Goal: Contribute content: Add original content to the website for others to see

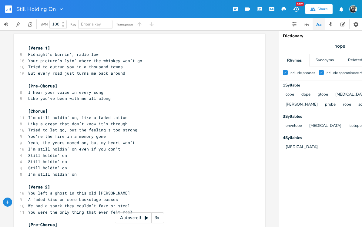
click at [69, 121] on span "Like a dream that don’t know it’s through" at bounding box center [78, 123] width 100 height 5
click at [70, 165] on pre "Still holdin’ on" at bounding box center [136, 168] width 219 height 6
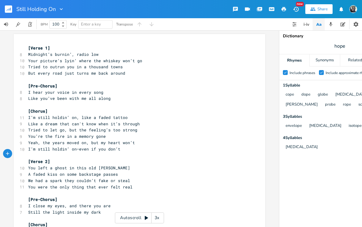
click at [39, 165] on span "You left a ghost in this old [PERSON_NAME]" at bounding box center [79, 167] width 102 height 5
click at [56, 171] on span "A faded kiss on some backstage passes" at bounding box center [73, 173] width 90 height 5
click at [73, 52] on span "Midnight’s burnin’, radio low" at bounding box center [63, 54] width 70 height 5
click at [30, 171] on span "Faded kisses on some backstage passes" at bounding box center [73, 173] width 90 height 5
click at [66, 203] on span "I close my eyes, and there you are" at bounding box center [69, 205] width 83 height 5
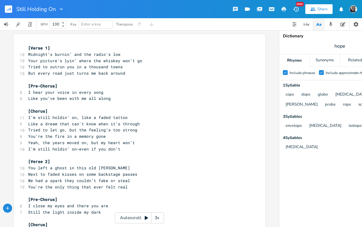
click at [104, 209] on pre "Still the light inside my dark" at bounding box center [136, 212] width 219 height 6
click at [30, 209] on span "Still the light inside my heart" at bounding box center [65, 211] width 75 height 5
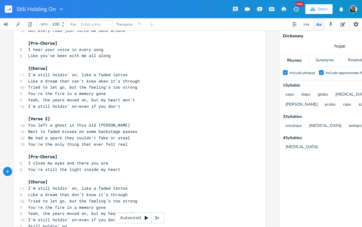
scroll to position [48, 0]
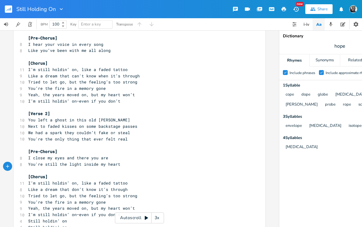
click at [41, 168] on pre "​" at bounding box center [136, 171] width 219 height 6
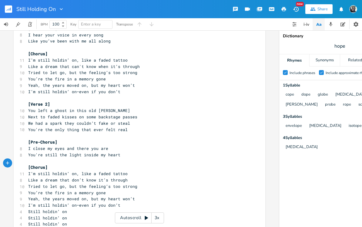
scroll to position [57, 0]
click at [28, 52] on span "[Chorus]" at bounding box center [37, 54] width 19 height 5
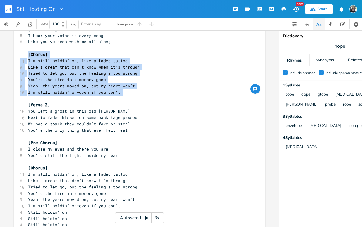
copy div "[Chorus] 11 I’m still holdin’ on, like a faded tattoo 9 Like a dream that can't…"
click at [29, 165] on span "[Chorus]" at bounding box center [37, 167] width 19 height 5
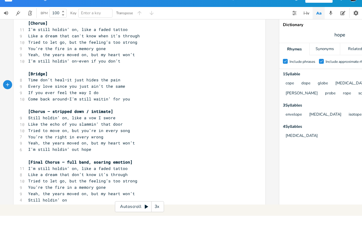
scroll to position [191, 0]
click at [113, 120] on span "[Chorus – stripped down / intimate]" at bounding box center [70, 122] width 85 height 5
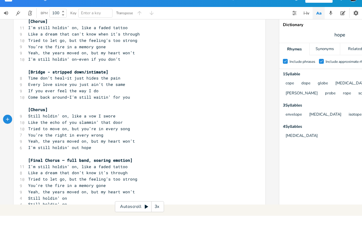
click at [38, 156] on span "I’m still holdin’ out hope" at bounding box center [59, 158] width 63 height 5
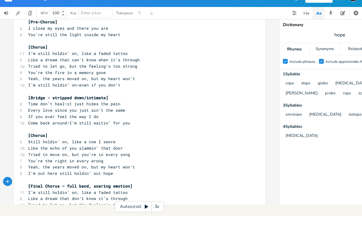
scroll to position [166, 0]
click at [31, 151] on span "Still holdin’ on, like a vow I swore" at bounding box center [71, 153] width 87 height 5
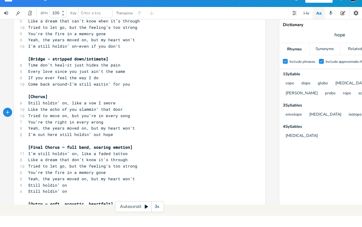
scroll to position [209, 0]
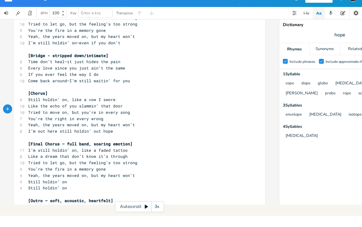
click at [28, 190] on span "Still holdin’ on" at bounding box center [47, 192] width 39 height 5
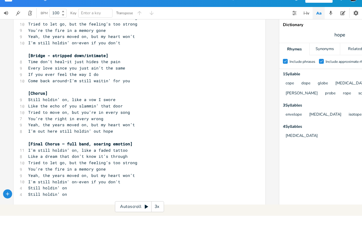
click at [113, 215] on span "[Outro – soft, acoustic, heartfelt]" at bounding box center [70, 217] width 85 height 5
click at [69, 202] on pre "Still holdin’ on" at bounding box center [136, 205] width 219 height 6
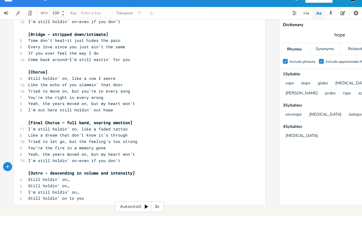
scroll to position [230, 0]
click at [74, 188] on pre "Still holdin’ on…" at bounding box center [136, 191] width 219 height 6
click at [80, 206] on pre "I’m still holdin’ on…" at bounding box center [136, 209] width 219 height 6
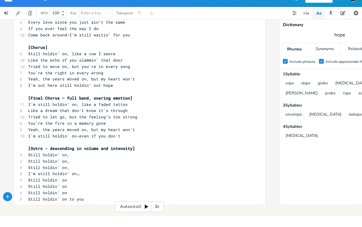
scroll to position [254, 0]
click at [85, 182] on pre "I’m still holdin’ on…" at bounding box center [136, 185] width 219 height 6
click at [71, 188] on pre "Still holdin' on" at bounding box center [136, 191] width 219 height 6
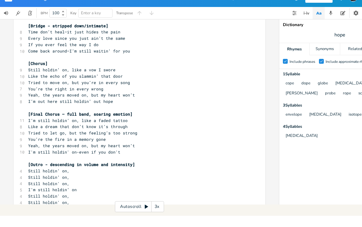
scroll to position [235, 0]
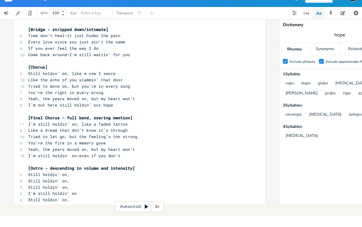
click at [135, 177] on span "[Outro - descending in volume and intensity]" at bounding box center [81, 179] width 107 height 5
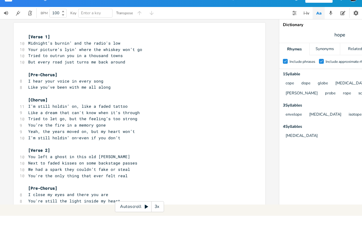
scroll to position [0, 0]
click at [108, 52] on span "Midnight’s burnin’ and the radio's low" at bounding box center [74, 54] width 92 height 5
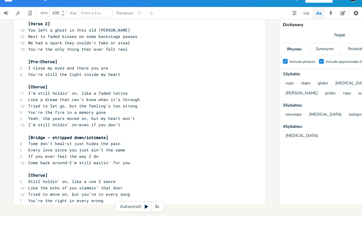
scroll to position [127, 0]
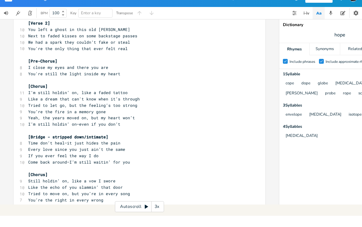
click at [0, 0] on html "Still Holding On New Share BPM 100 Key Enter a key Transpose xxxxxxxxxx [Verse …" at bounding box center [181, 113] width 362 height 227
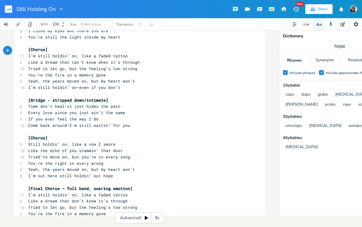
scroll to position [175, 0]
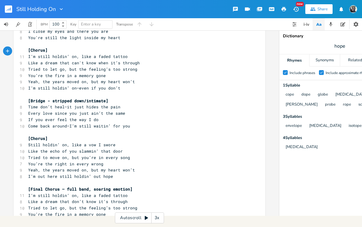
click at [28, 53] on pre "I’m still holdin’ on, like a faded tattoo" at bounding box center [136, 56] width 219 height 6
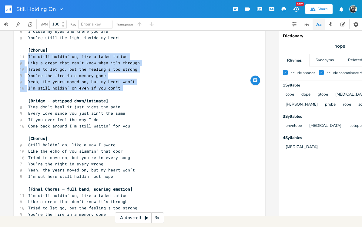
copy div "I’m still holdin’ on, like a faded tattoo 9 Like a dream that can't know when i…"
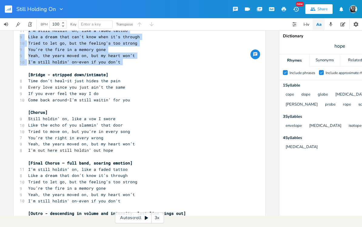
scroll to position [201, 0]
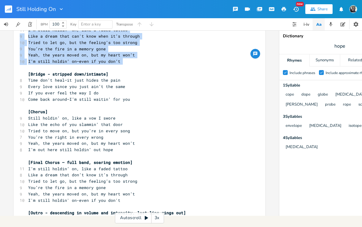
click at [28, 166] on span "I’m still holdin’ on, like a faded tattoo" at bounding box center [78, 168] width 100 height 5
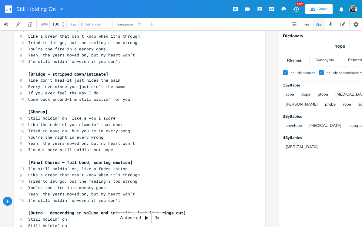
click at [348, 41] on span "hope" at bounding box center [340, 46] width 121 height 11
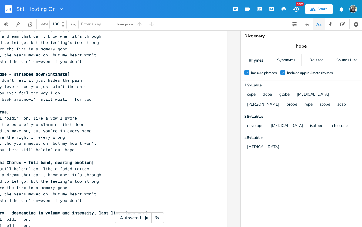
scroll to position [0, 39]
click at [337, 54] on div "Sounds Like" at bounding box center [347, 60] width 30 height 12
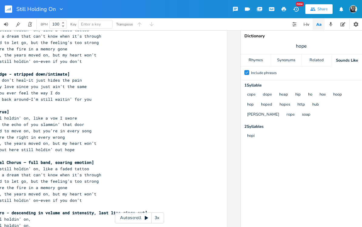
click at [314, 41] on span "hope" at bounding box center [301, 46] width 121 height 11
type input "h"
type input "wont"
click at [258, 56] on div "Rhymes" at bounding box center [256, 60] width 30 height 12
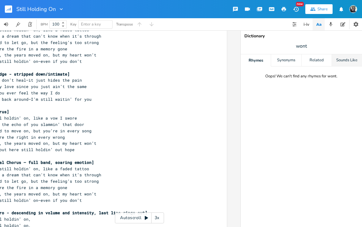
click at [349, 54] on div "Sounds Like" at bounding box center [347, 60] width 30 height 12
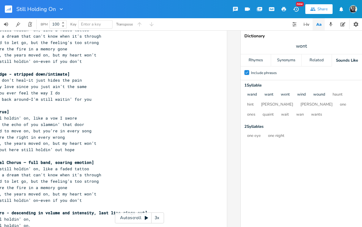
click at [315, 41] on span "wont" at bounding box center [301, 46] width 121 height 11
type input "don‘t"
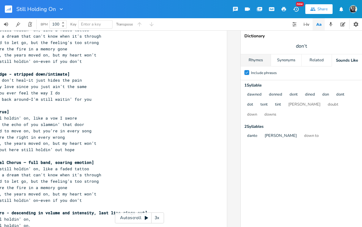
click at [260, 54] on div "Rhymes" at bounding box center [256, 60] width 30 height 12
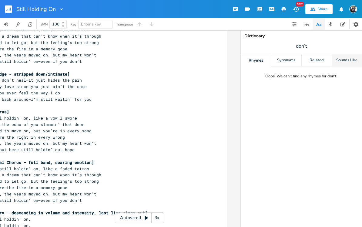
click at [349, 54] on div "Sounds Like" at bounding box center [347, 60] width 30 height 12
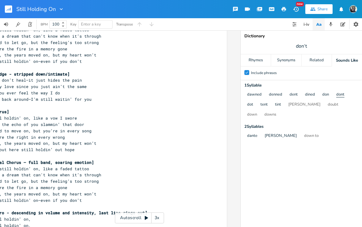
click at [340, 92] on button "dont" at bounding box center [341, 94] width 8 height 5
click at [306, 43] on input "don‘t" at bounding box center [301, 46] width 11 height 7
type input "dont"
click at [253, 54] on div "Rhymes" at bounding box center [256, 60] width 30 height 12
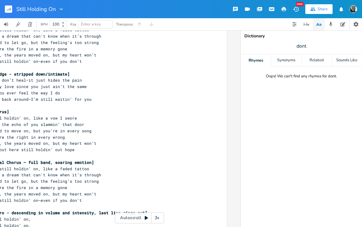
click at [310, 41] on span "dont" at bounding box center [301, 46] width 121 height 11
type input "d"
type input "hope"
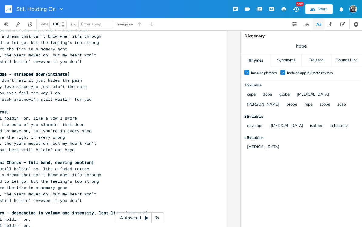
click at [311, 41] on span "hope" at bounding box center [301, 46] width 121 height 11
click at [91, 191] on span "Yeah, the years moved on, but my heart won’t" at bounding box center [43, 193] width 107 height 5
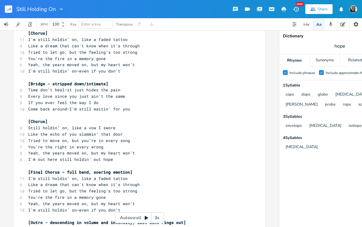
scroll to position [192, 0]
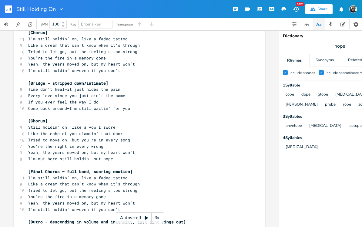
click at [124, 206] on pre "I’m still holdin’ on—even if you don’t" at bounding box center [136, 209] width 219 height 6
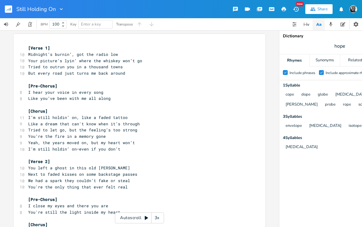
scroll to position [239, 0]
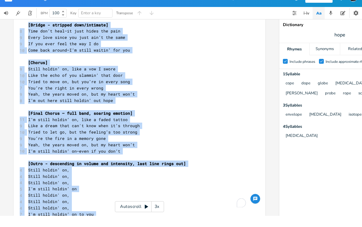
copy div "[Lorem 4] 71 Ipsumdol’s ametco’, adi eli seddo eiu 30 Temp incidid’u labo’ etdo…"
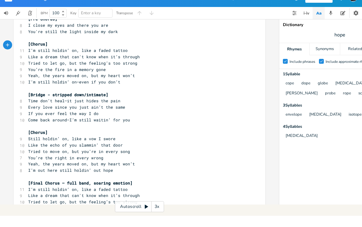
scroll to position [171, 0]
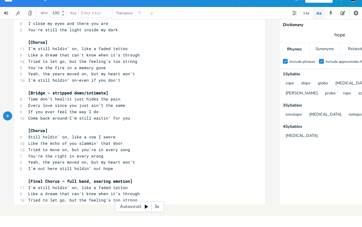
click at [78, 114] on span "Every love since you just ain’t the same" at bounding box center [76, 116] width 97 height 5
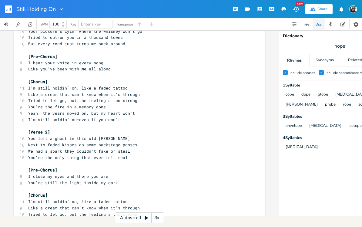
scroll to position [30, 0]
click at [72, 91] on span "Like a dream that can't know when it’s through" at bounding box center [84, 93] width 112 height 5
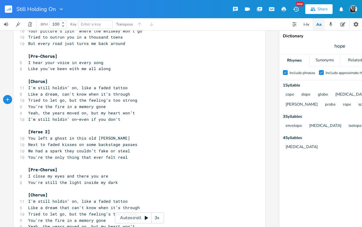
click at [108, 103] on pre "You’re the fire in a memory gone" at bounding box center [136, 106] width 219 height 6
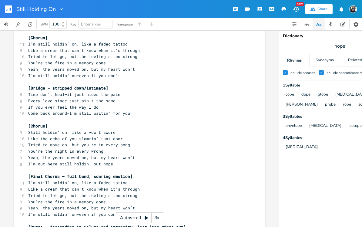
scroll to position [199, 0]
click at [129, 142] on pre "Tried to move on, but you’re in every song" at bounding box center [136, 145] width 219 height 6
click at [344, 43] on input "hope" at bounding box center [340, 46] width 11 height 7
type input "song"
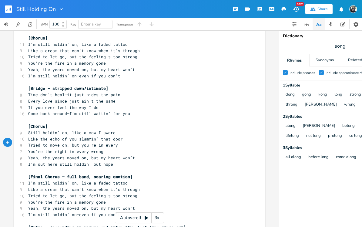
click at [125, 142] on pre "Tried to move on, but you’re in every" at bounding box center [136, 145] width 219 height 6
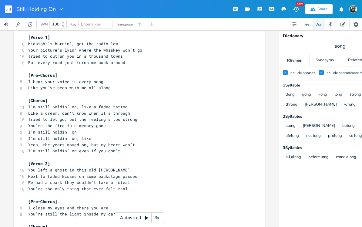
scroll to position [8, 0]
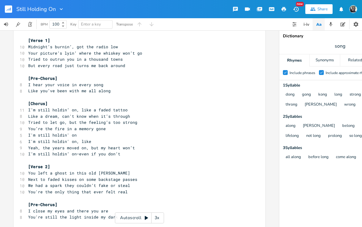
click at [104, 82] on pre "I hear your voice in every song" at bounding box center [136, 85] width 219 height 6
type input "note"
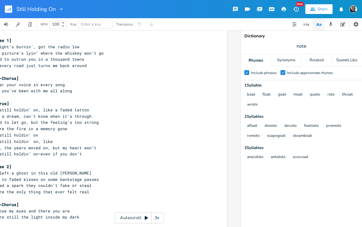
scroll to position [0, 39]
click at [71, 82] on pre "I hear your voice in every song" at bounding box center [97, 85] width 219 height 6
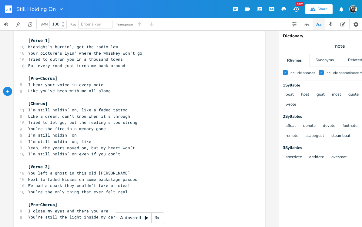
scroll to position [0, 0]
click at [348, 41] on span "note" at bounding box center [340, 46] width 121 height 11
click at [344, 43] on input "note" at bounding box center [340, 46] width 10 height 7
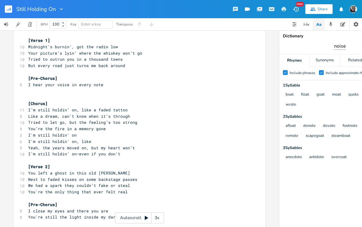
type input "noise"
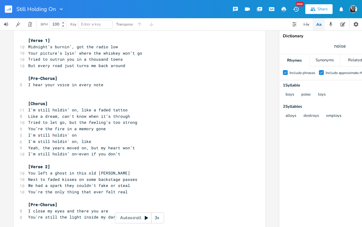
click at [347, 41] on span "noise" at bounding box center [340, 46] width 121 height 11
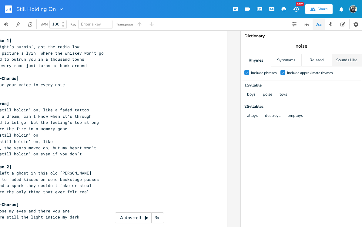
scroll to position [0, 39]
click at [345, 54] on div "Sounds Like" at bounding box center [347, 60] width 30 height 12
click at [311, 41] on span "noise" at bounding box center [301, 46] width 121 height 11
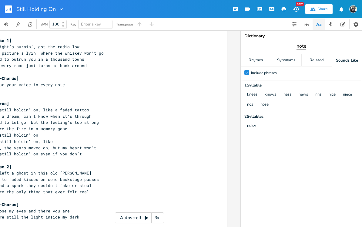
type input "note"
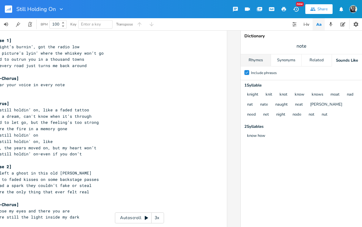
click at [253, 55] on div "Rhymes" at bounding box center [256, 60] width 30 height 12
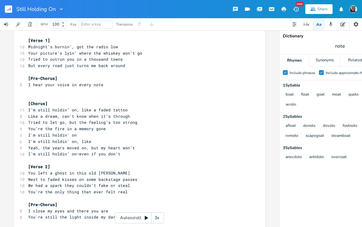
scroll to position [0, 0]
click at [104, 82] on pre "I hear your voice in every note" at bounding box center [136, 85] width 219 height 6
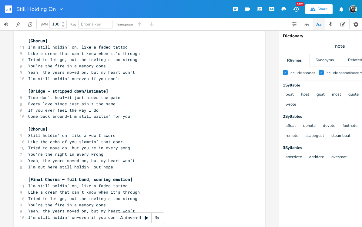
scroll to position [197, 0]
type input "wrong"
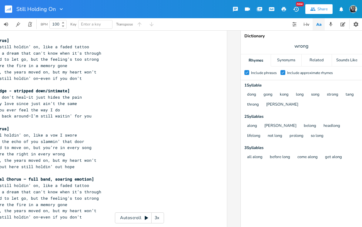
scroll to position [0, 39]
click at [89, 144] on pre "Tried to move on, but you’re in every song" at bounding box center [97, 147] width 219 height 6
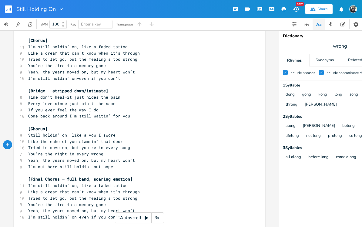
scroll to position [0, 0]
click at [76, 151] on span "You’re the right in every wrong" at bounding box center [65, 153] width 75 height 5
click at [112, 151] on pre "You’re the right in my every wrong" at bounding box center [136, 154] width 219 height 6
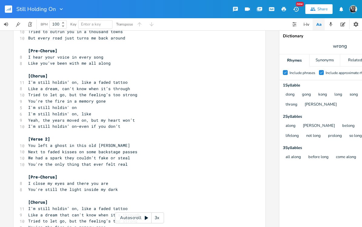
scroll to position [35, 0]
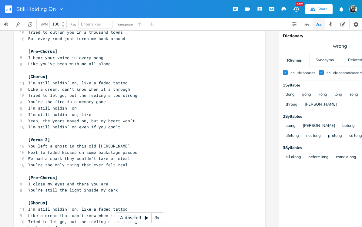
click at [97, 111] on pre "I'm still holdin' on, like" at bounding box center [136, 114] width 219 height 6
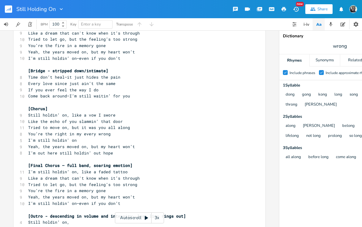
scroll to position [218, 0]
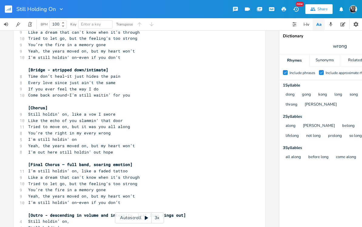
click at [117, 149] on pre "I’m out here still holdin’ out hope" at bounding box center [136, 152] width 219 height 6
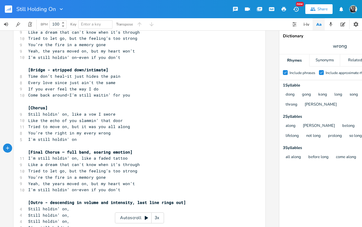
click at [136, 149] on pre "[Final Chorus – full band, soaring emotion]" at bounding box center [136, 152] width 219 height 6
click at [24, 90] on div "xxxxxxxxxx [Verse 1] 10 Midnight’s burnin’, got the radio low 10 Your picture’s…" at bounding box center [140, 43] width 252 height 455
click at [60, 105] on pre "[Chorus]" at bounding box center [136, 108] width 219 height 6
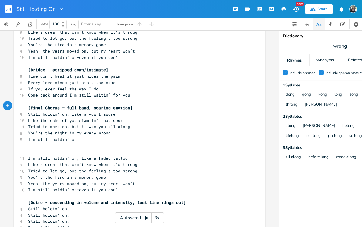
click at [34, 149] on pre "​" at bounding box center [136, 152] width 219 height 6
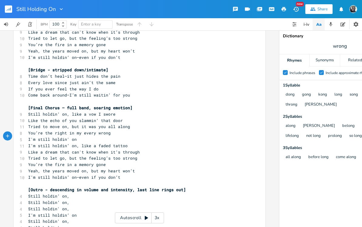
click at [108, 161] on pre "You’re the fire in a memory gone" at bounding box center [136, 164] width 219 height 6
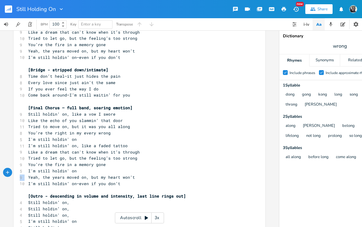
click at [96, 187] on pre "​" at bounding box center [136, 190] width 219 height 6
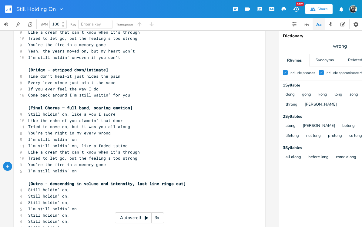
click at [31, 111] on span "Still holdin’ on, like a vow I swore" at bounding box center [71, 113] width 87 height 5
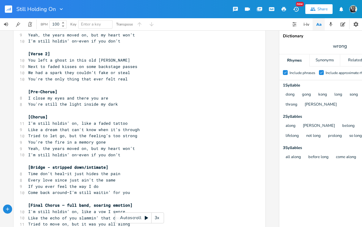
scroll to position [115, 0]
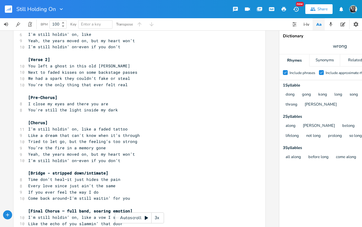
click at [55, 195] on span "Come back around—I’m still waitin’ for you" at bounding box center [79, 197] width 102 height 5
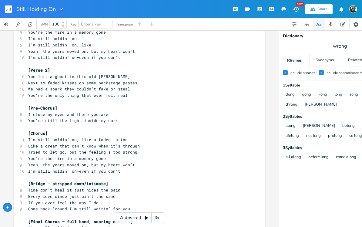
scroll to position [100, 0]
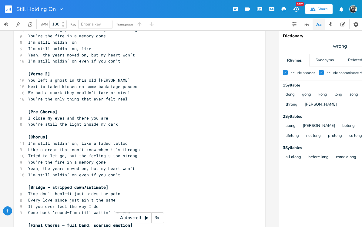
click at [127, 172] on pre "I’m still holdin’ on—even if you don’t" at bounding box center [136, 175] width 219 height 6
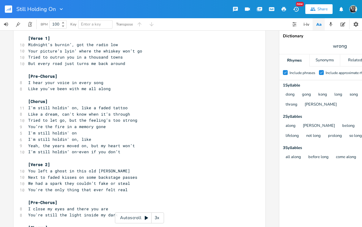
scroll to position [7, 0]
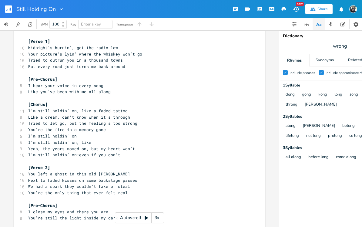
click at [123, 152] on pre "I’m still holdin’ on—even if you don’t" at bounding box center [136, 155] width 219 height 6
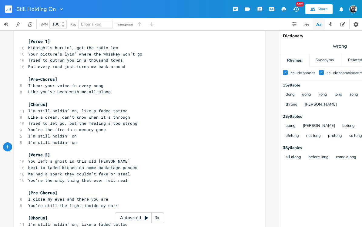
click at [45, 165] on span "Next to faded kisses on some backstage passes" at bounding box center [82, 167] width 109 height 5
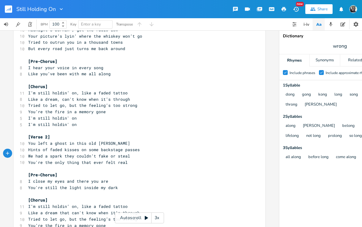
scroll to position [26, 0]
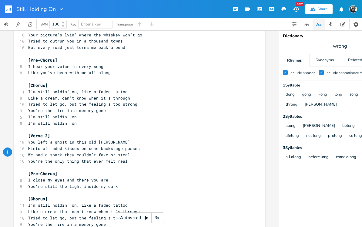
click at [78, 120] on pre "I'm still holdin' on" at bounding box center [136, 123] width 219 height 6
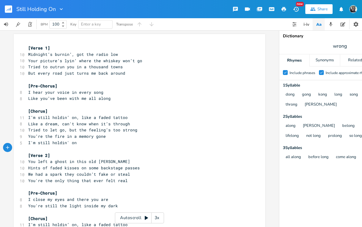
scroll to position [0, 0]
click at [28, 114] on pre "I’m still holdin’ on, like a faded tattoo" at bounding box center [136, 117] width 219 height 6
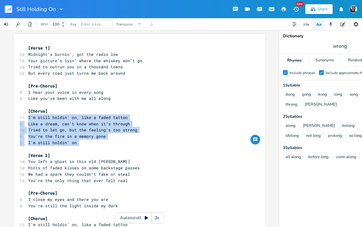
copy div "I’m still holdin’ on, like a faded tattoo 8 Like a dream, can't know when it’s …"
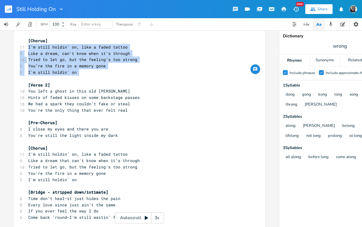
scroll to position [80, 0]
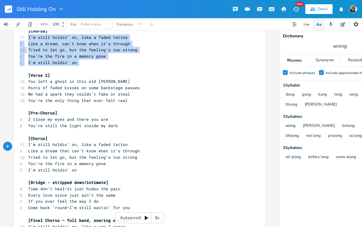
click at [29, 142] on span "I’m still holdin’ on, like a faded tattoo" at bounding box center [78, 144] width 100 height 5
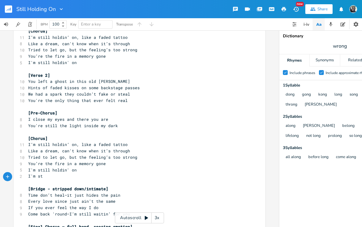
click at [85, 59] on pre "I'm still holdin' on" at bounding box center [136, 62] width 219 height 6
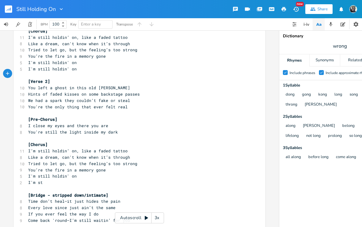
click at [51, 179] on pre "I'm st" at bounding box center [136, 182] width 219 height 6
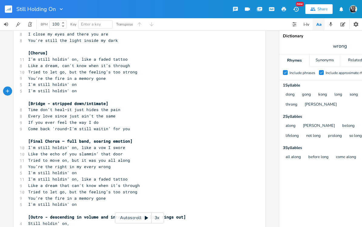
scroll to position [174, 0]
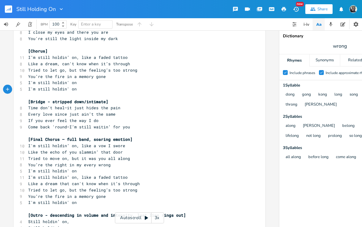
click at [82, 199] on pre "I'm still holdin' on" at bounding box center [136, 202] width 219 height 6
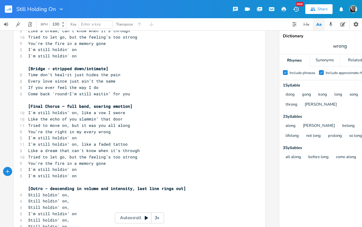
scroll to position [211, 0]
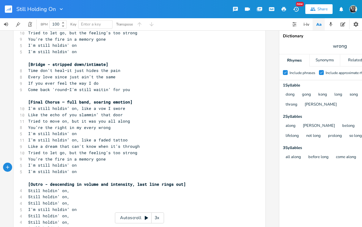
click at [80, 206] on pre "I’m still holdin’ on" at bounding box center [136, 209] width 219 height 6
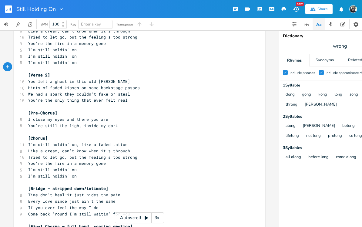
scroll to position [95, 0]
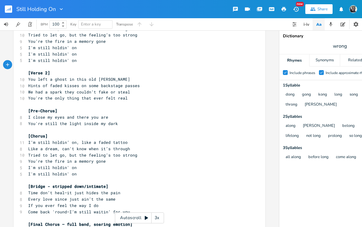
click at [82, 165] on pre "I'm still holdin' on" at bounding box center [136, 168] width 219 height 6
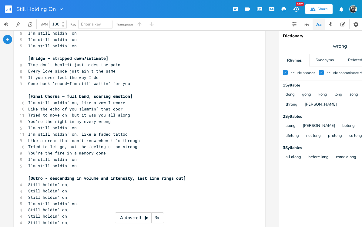
scroll to position [230, 0]
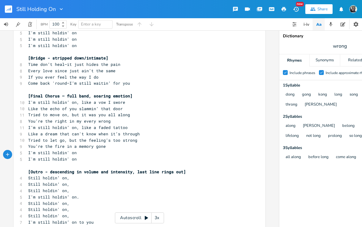
click at [84, 156] on pre "I'm still holdin' on" at bounding box center [136, 159] width 219 height 6
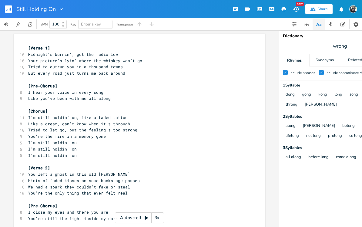
scroll to position [0, 0]
click at [117, 51] on pre "Midnight’s burnin’, got the radio low" at bounding box center [136, 54] width 219 height 6
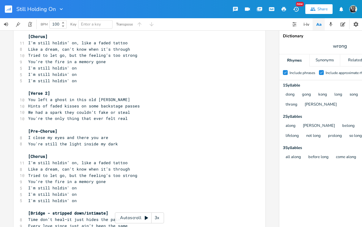
scroll to position [77, 0]
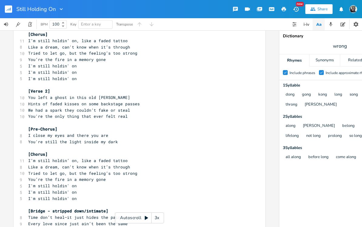
click at [349, 41] on span "wrong" at bounding box center [340, 46] width 121 height 11
type input "jacket"
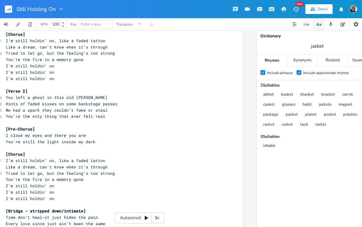
scroll to position [0, 21]
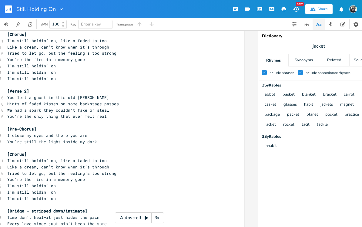
click at [26, 101] on span "Hints of faded kisses on some backstage passes" at bounding box center [63, 103] width 112 height 5
click at [109, 101] on pre "Feel faded kisses on some backstage passes" at bounding box center [115, 104] width 219 height 6
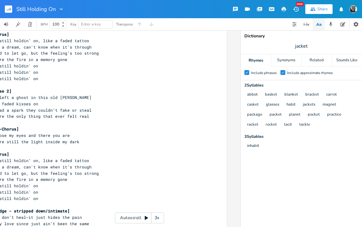
scroll to position [0, 39]
click at [347, 54] on div "Sounds Like" at bounding box center [347, 60] width 30 height 12
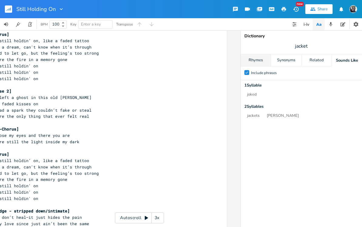
click at [260, 54] on div "Rhymes" at bounding box center [256, 60] width 30 height 12
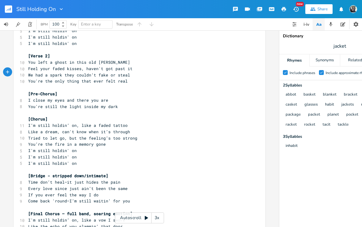
scroll to position [118, 0]
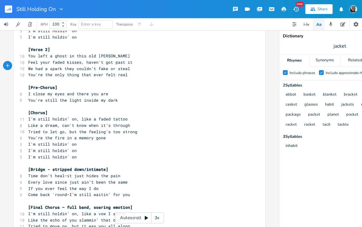
click at [97, 97] on span "You're still the light inside my dark" at bounding box center [73, 99] width 90 height 5
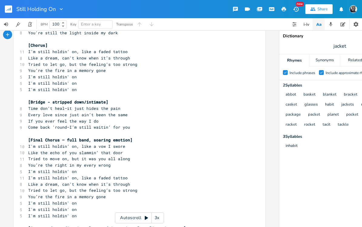
scroll to position [187, 0]
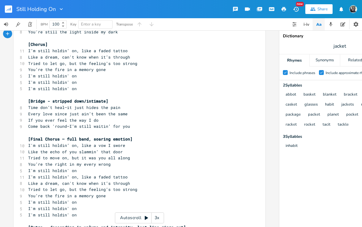
click at [68, 111] on span "Every love since just ain’t been the same" at bounding box center [78, 113] width 100 height 5
click at [100, 117] on pre "If you ever feel the way I do" at bounding box center [136, 120] width 219 height 6
type input "you"
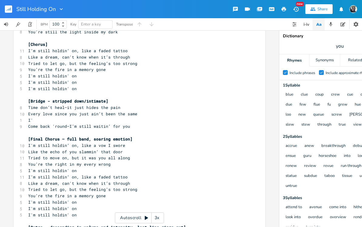
click at [38, 101] on html "Still Holding On New Share BPM 100 Key Enter a key Transpose xxxxxxxxxx [Verse …" at bounding box center [181, 113] width 362 height 227
click at [79, 117] on span "I'm searching for you out in the blue" at bounding box center [73, 119] width 90 height 5
click at [35, 117] on span "I'm searching for me out of the blue" at bounding box center [71, 119] width 87 height 5
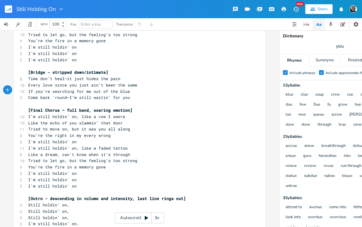
scroll to position [217, 0]
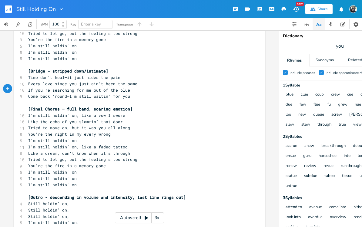
click at [83, 137] on pre "I'm still holdin' on" at bounding box center [136, 140] width 219 height 6
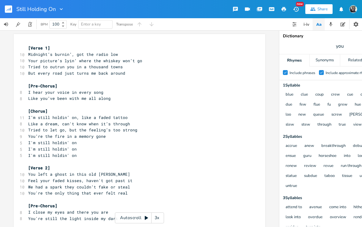
scroll to position [0, 0]
click at [71, 52] on span "Midnight’s burnin’, got the radio low" at bounding box center [73, 54] width 90 height 5
click at [59, 51] on html "Still Holding On New Share BPM 100 Key Enter a key Transpose xxxxxxxxxx [Verse …" at bounding box center [181, 113] width 362 height 227
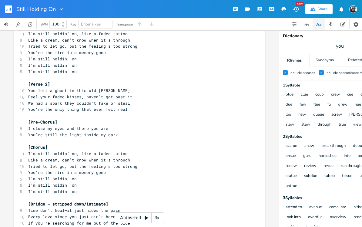
scroll to position [87, 0]
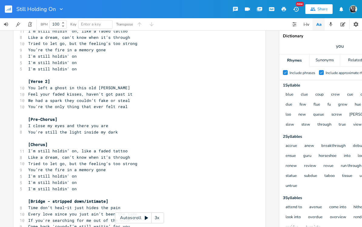
click at [68, 129] on span "You're still the light inside my dark" at bounding box center [73, 131] width 90 height 5
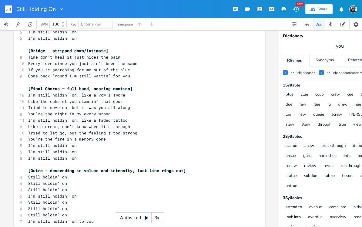
scroll to position [237, 0]
click at [110, 111] on pre "You’re the right in my every wrong" at bounding box center [136, 114] width 219 height 6
click at [85, 124] on span "Like a dream, can't know when it’s through" at bounding box center [79, 126] width 102 height 5
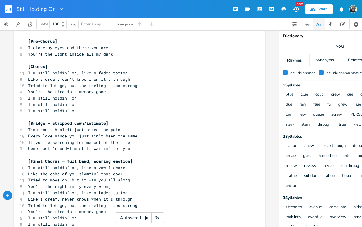
scroll to position [165, 0]
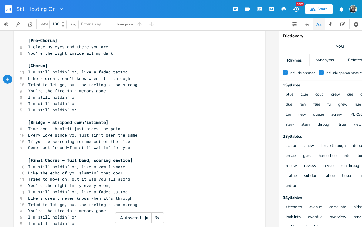
click at [85, 76] on span "Like a dream, can't know when it’s through" at bounding box center [79, 78] width 102 height 5
click at [87, 195] on span "Like a dream, never knows when it’s through" at bounding box center [80, 197] width 104 height 5
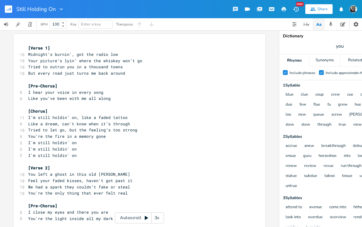
scroll to position [0, 0]
click at [73, 121] on span "Like a dream, can't know when it’s through" at bounding box center [79, 123] width 102 height 5
click at [82, 52] on span "Midnight’s burnin', got the radio low" at bounding box center [73, 54] width 90 height 5
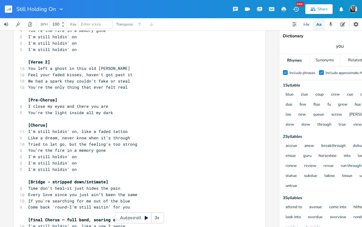
scroll to position [112, 0]
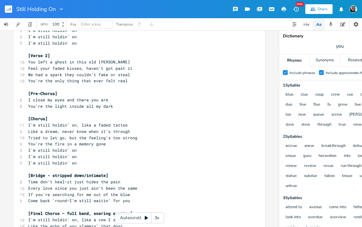
click at [74, 129] on span "Like a dream, never know when it’s through" at bounding box center [79, 131] width 102 height 5
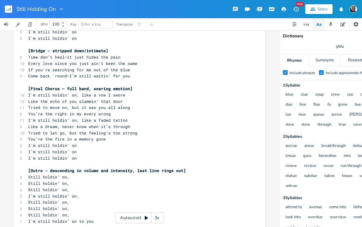
scroll to position [237, 0]
click at [73, 124] on span "Like a dream, never know when it’s through" at bounding box center [79, 126] width 102 height 5
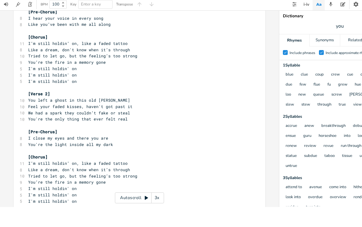
scroll to position [54, 0]
click at [132, 124] on pre "Feel your faded kisses, haven't got past it" at bounding box center [136, 127] width 219 height 6
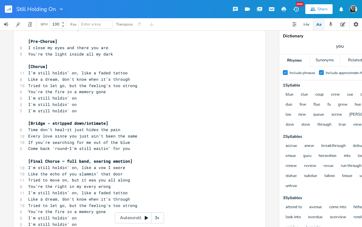
scroll to position [171, 0]
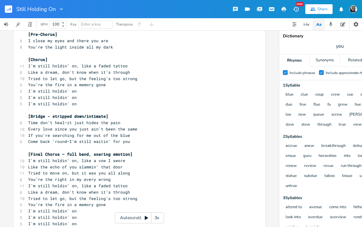
click at [131, 132] on pre "If you're searching for me out of the blue" at bounding box center [136, 135] width 219 height 6
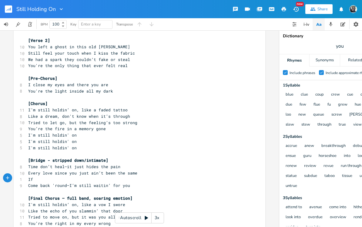
click at [75, 132] on span "I'm still holdin' on" at bounding box center [52, 134] width 49 height 5
click at [39, 101] on span "[Chorus]" at bounding box center [37, 103] width 19 height 5
click at [31, 107] on span "I’m still holdin’ on, like a faded tattoo" at bounding box center [78, 109] width 100 height 5
click at [8, 11] on rect "button" at bounding box center [8, 8] width 7 height 7
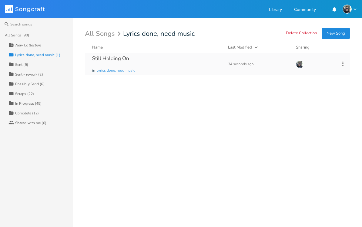
click at [114, 59] on div "Still Holding On" at bounding box center [110, 58] width 37 height 5
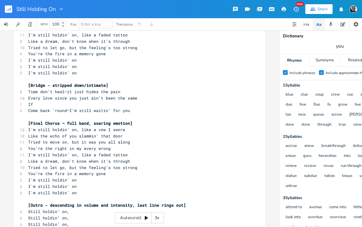
scroll to position [195, 0]
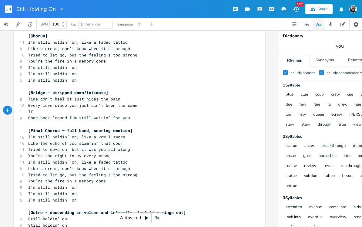
click at [51, 109] on pre "If" at bounding box center [136, 112] width 219 height 6
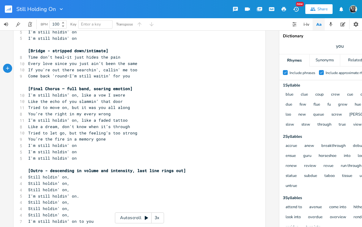
scroll to position [237, 0]
click at [86, 193] on pre "I’m still holdin’ on." at bounding box center [136, 196] width 219 height 6
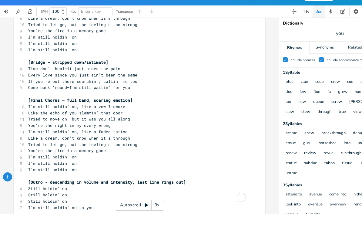
scroll to position [212, 0]
click at [69, 211] on pre "Still holdin' on," at bounding box center [136, 214] width 219 height 6
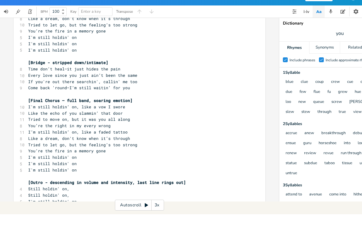
click at [83, 218] on span "I'm still holdin’ on to you" at bounding box center [61, 220] width 66 height 5
click at [109, 218] on pre "I'm still holdin’ on for you" at bounding box center [136, 221] width 219 height 6
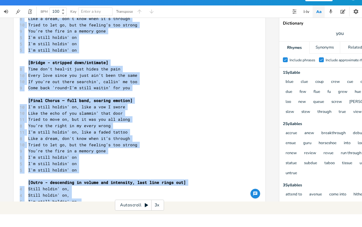
copy div "[Lorem 4] 98 Ipsumdol’s ametco' adi eli seddo'e tem 74 Inci utlabor’e dolo’ mag…"
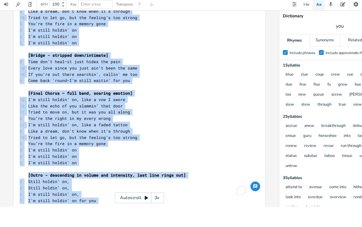
click at [86, 218] on span "I'm still holdin’ on for you" at bounding box center [62, 220] width 68 height 5
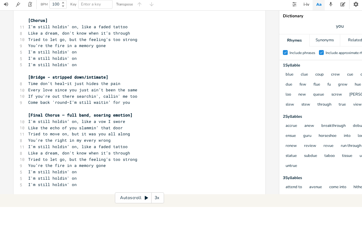
scroll to position [188, 0]
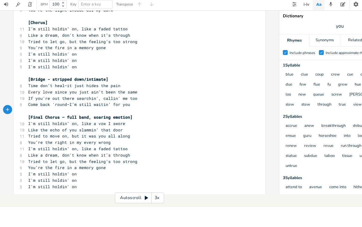
click at [134, 116] on span "If you're out there searchin', callin' me too" at bounding box center [82, 118] width 109 height 5
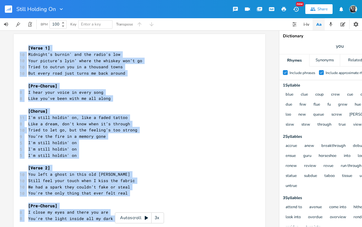
scroll to position [0, 0]
click at [68, 90] on span "I hear your voice in every song" at bounding box center [65, 92] width 75 height 5
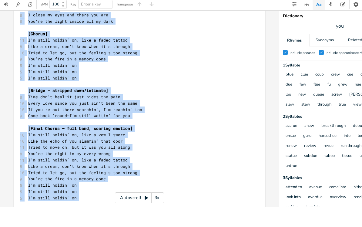
scroll to position [180, 0]
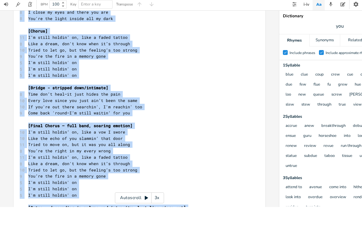
click at [112, 118] on span "Every love since you just ain’t been the same" at bounding box center [82, 120] width 109 height 5
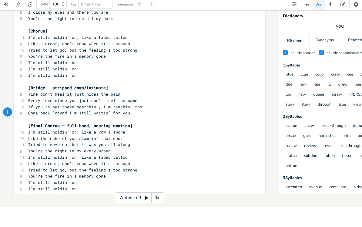
click at [96, 124] on span "If you're out there searchin', I'm reachin' too" at bounding box center [85, 126] width 114 height 5
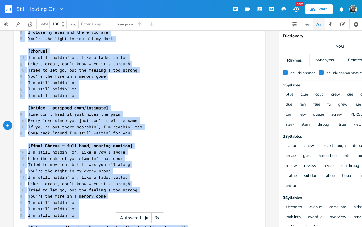
scroll to position [209, 0]
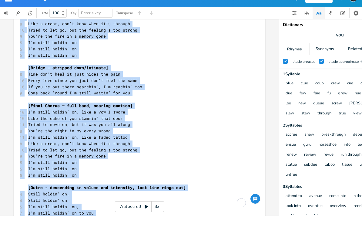
copy div "[Lorem 7] 26 Ipsumdol’s ametco' adi eli seddo'e tem 47 Inci utlabor’e dolo’ mag…"
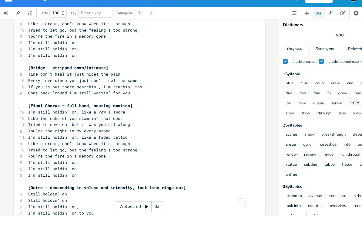
scroll to position [7, 0]
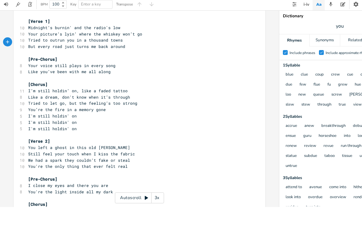
click at [106, 146] on pre "I'm still holdin' on" at bounding box center [136, 149] width 219 height 6
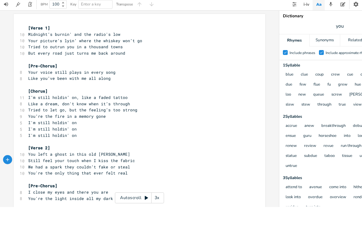
scroll to position [0, 0]
